Goal: Task Accomplishment & Management: Complete application form

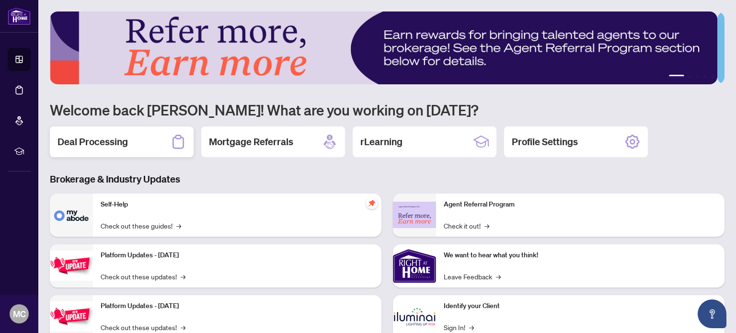
click at [87, 141] on h2 "Deal Processing" at bounding box center [92, 141] width 70 height 13
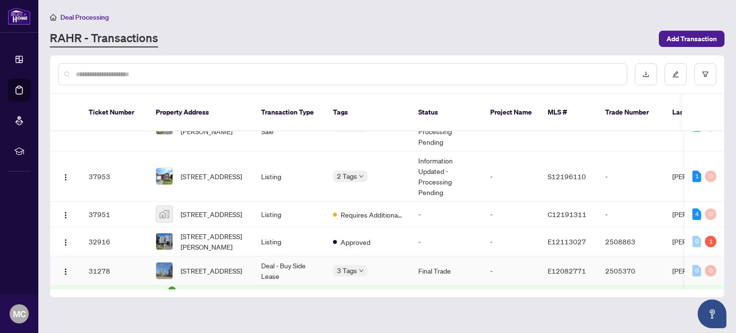
scroll to position [63, 0]
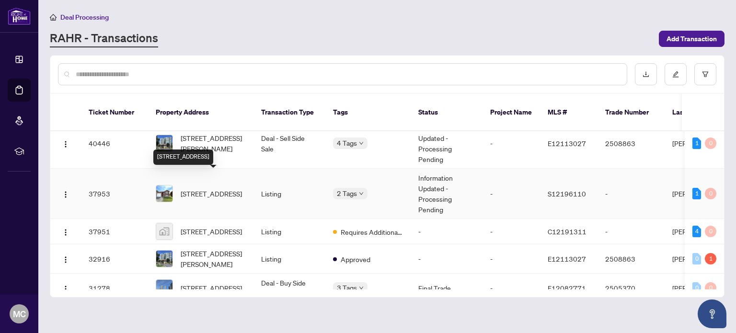
click at [220, 188] on span "[STREET_ADDRESS]" at bounding box center [211, 193] width 61 height 11
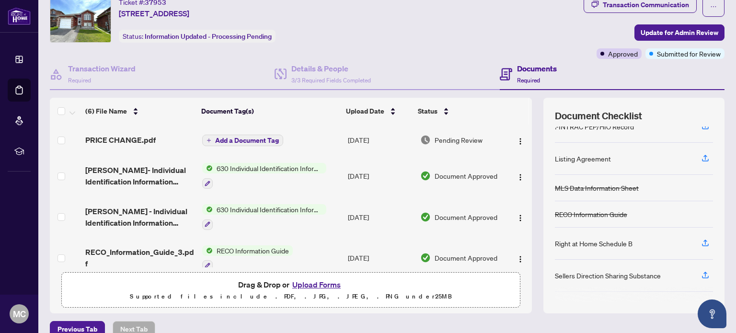
scroll to position [48, 0]
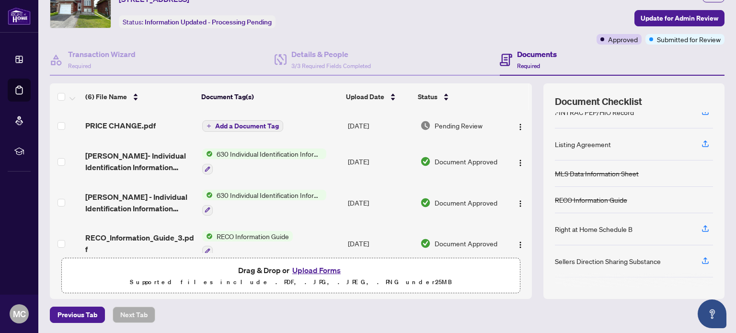
click at [313, 268] on button "Upload Forms" at bounding box center [316, 270] width 54 height 12
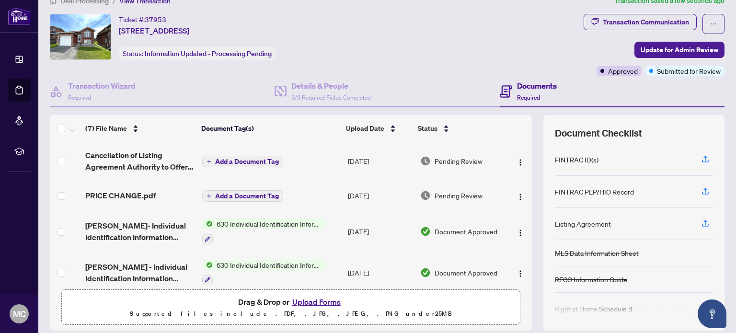
scroll to position [0, 0]
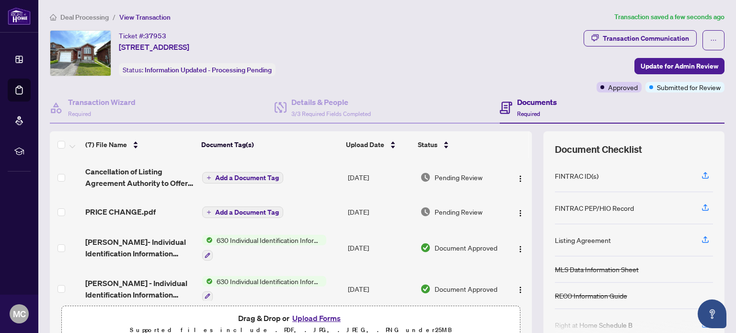
click at [232, 175] on span "Add a Document Tag" at bounding box center [247, 177] width 64 height 7
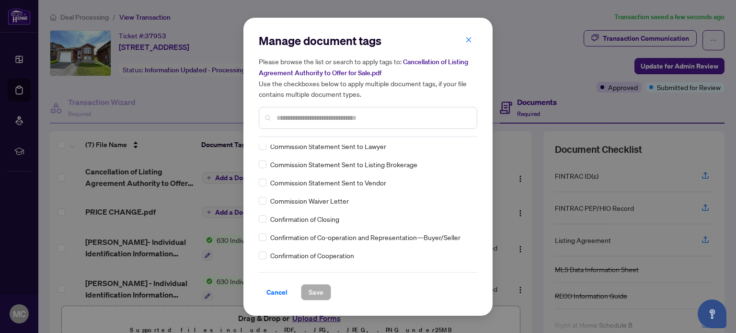
scroll to position [671, 0]
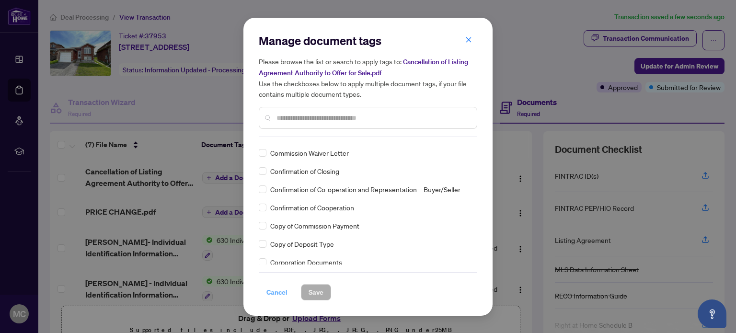
click at [277, 292] on span "Cancel" at bounding box center [276, 292] width 21 height 15
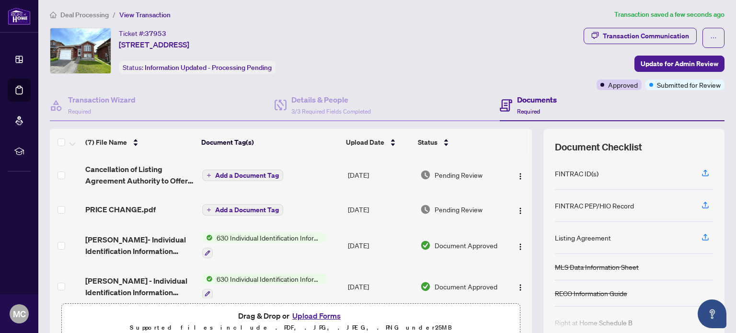
scroll to position [0, 0]
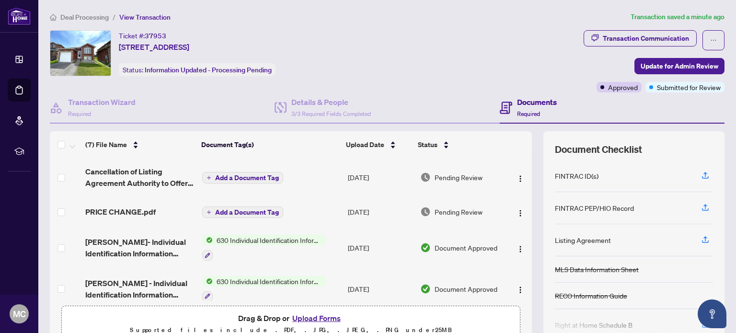
click at [207, 175] on icon "plus" at bounding box center [209, 177] width 5 height 5
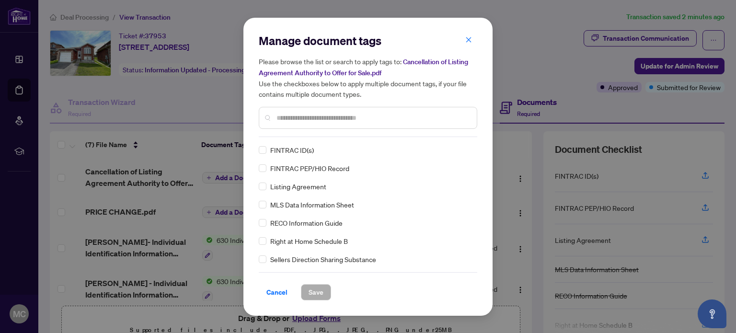
click at [372, 115] on input "text" at bounding box center [372, 118] width 193 height 11
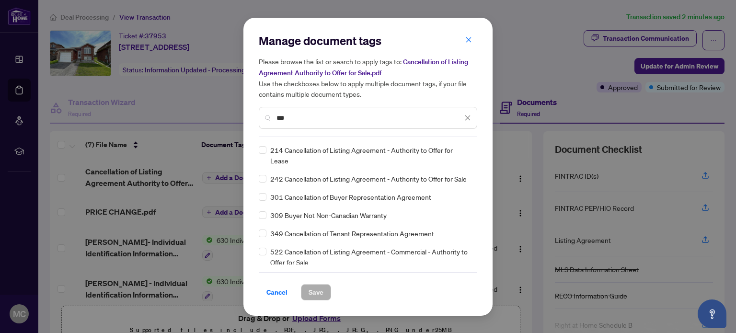
type input "***"
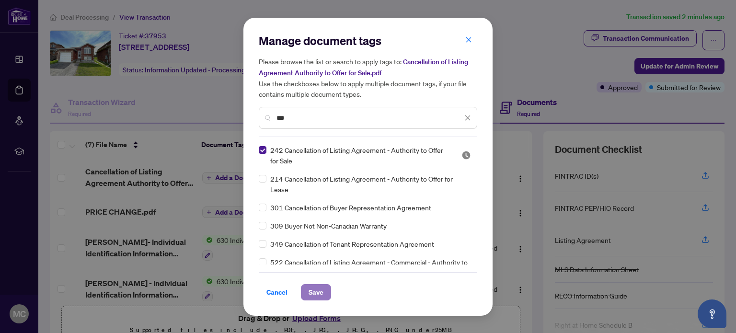
click at [326, 289] on button "Save" at bounding box center [316, 292] width 30 height 16
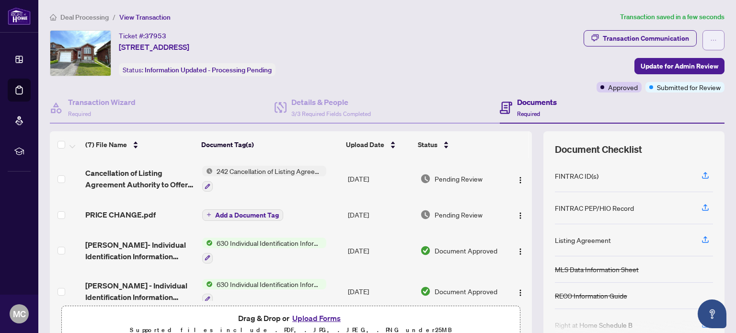
click at [710, 42] on icon "ellipsis" at bounding box center [713, 40] width 7 height 7
click at [483, 59] on div "Ticket #: 37953 [STREET_ADDRESS] Status: Information Updated - Processing Pendi…" at bounding box center [315, 53] width 530 height 46
click at [618, 33] on div "Transaction Communication" at bounding box center [646, 38] width 86 height 15
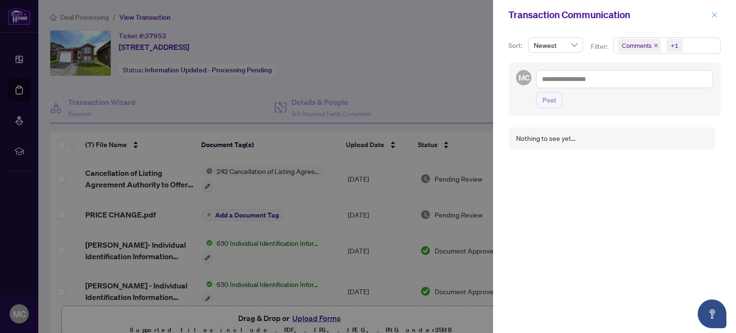
click at [713, 15] on icon "close" at bounding box center [714, 14] width 7 height 7
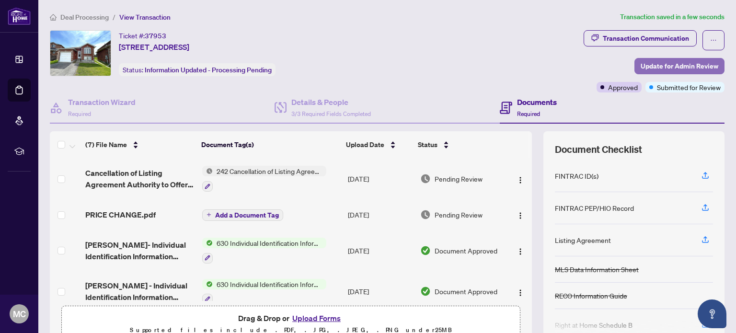
click at [672, 67] on span "Update for Admin Review" at bounding box center [680, 65] width 78 height 15
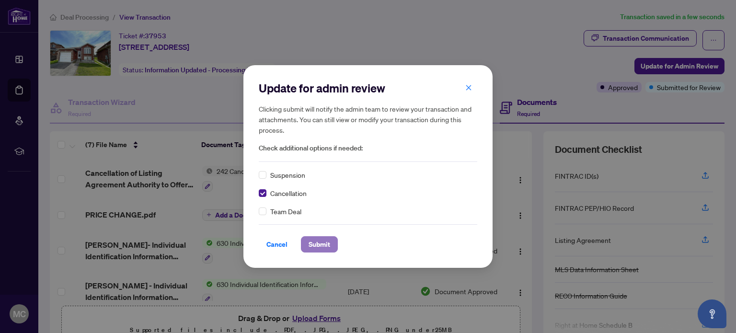
click at [323, 248] on span "Submit" at bounding box center [320, 244] width 22 height 15
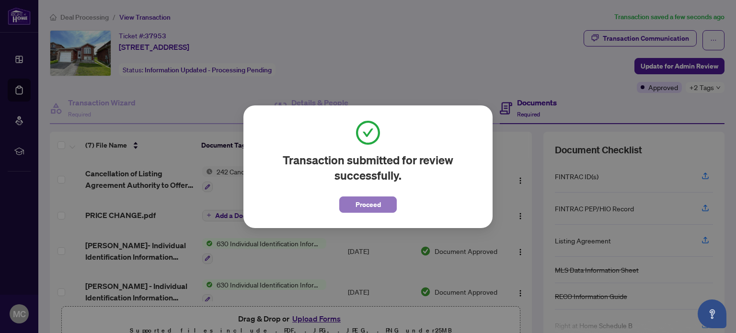
click at [372, 207] on span "Proceed" at bounding box center [368, 204] width 25 height 15
